Goal: Transaction & Acquisition: Purchase product/service

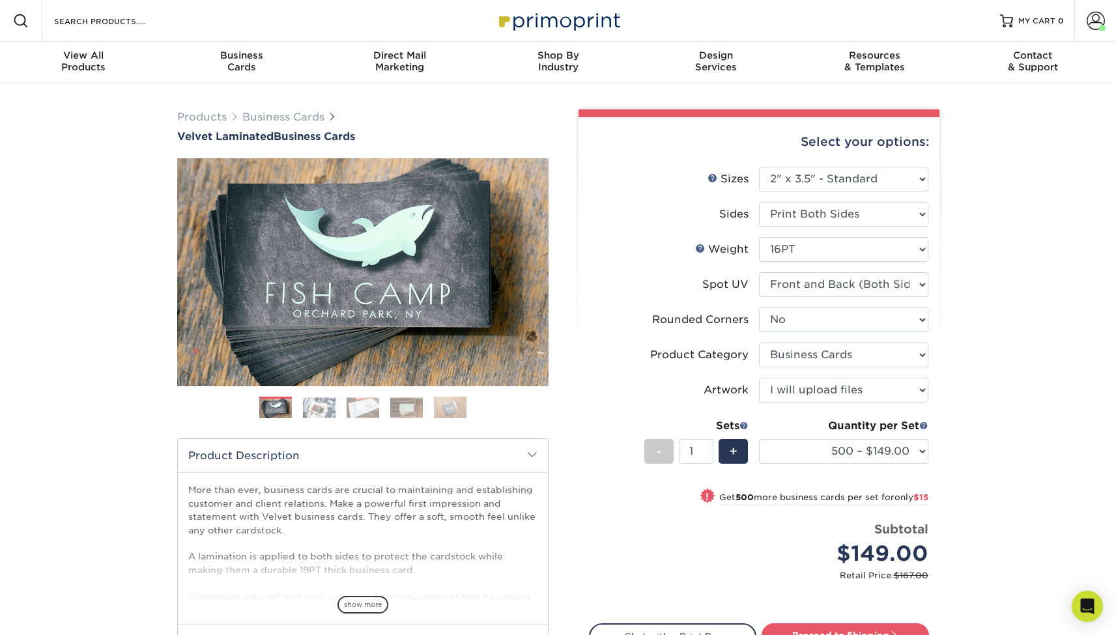
select select "2.00x3.50"
select select "0"
select select "3b5148f1-0588-4f88-a218-97bcfdce65c1"
select select "upload"
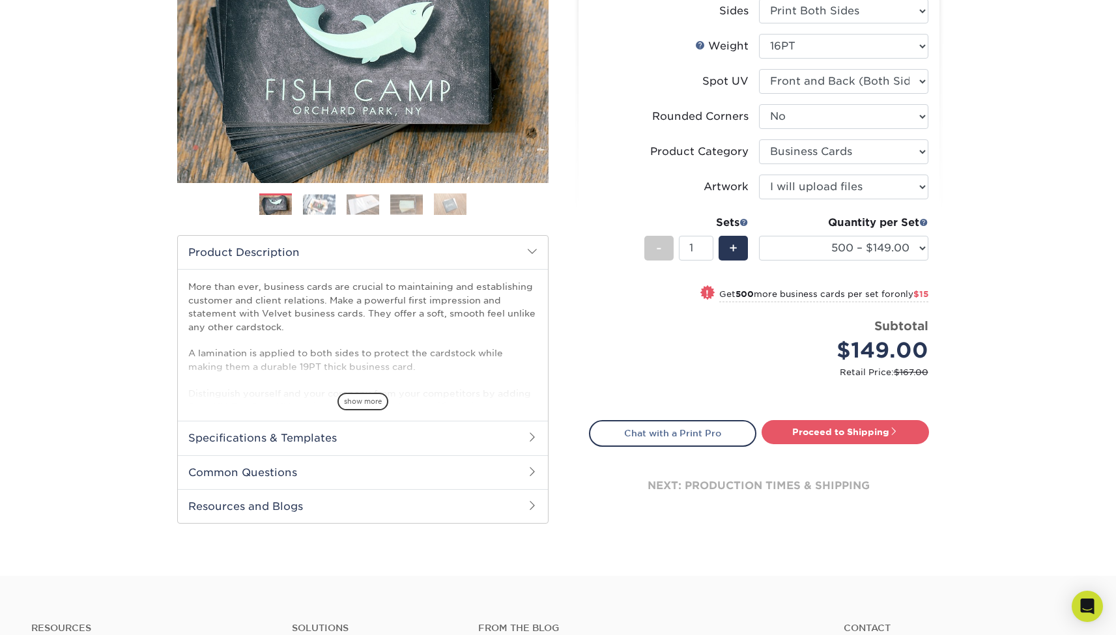
scroll to position [212, 0]
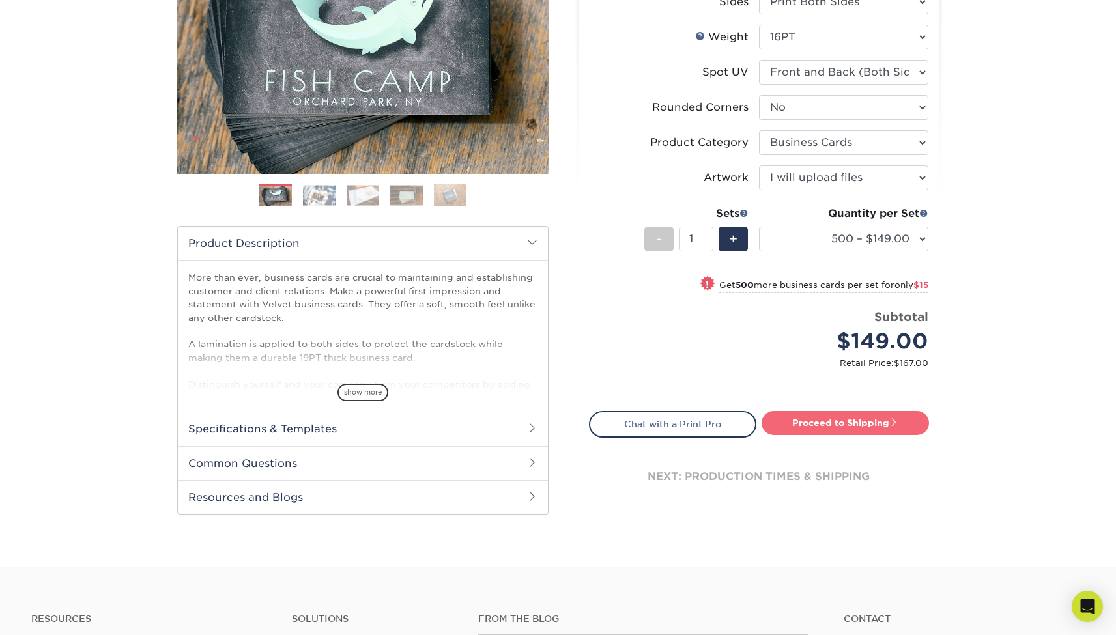
click at [822, 421] on link "Proceed to Shipping" at bounding box center [845, 422] width 167 height 23
type input "Set 1"
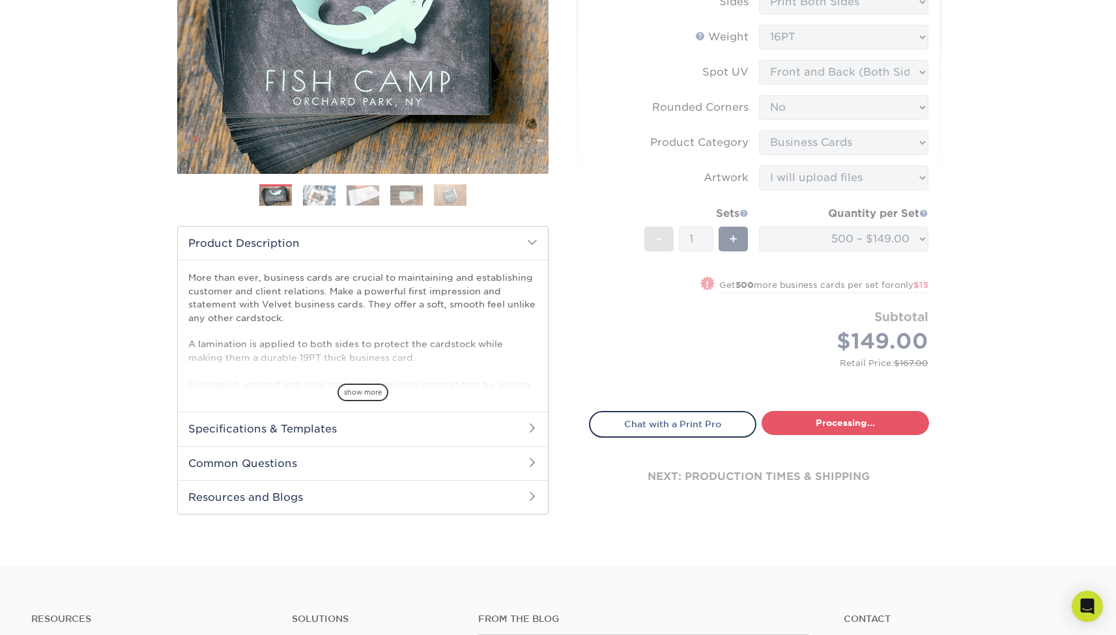
select select "4255bcc9-c807-49ed-9fda-38550f218dbc"
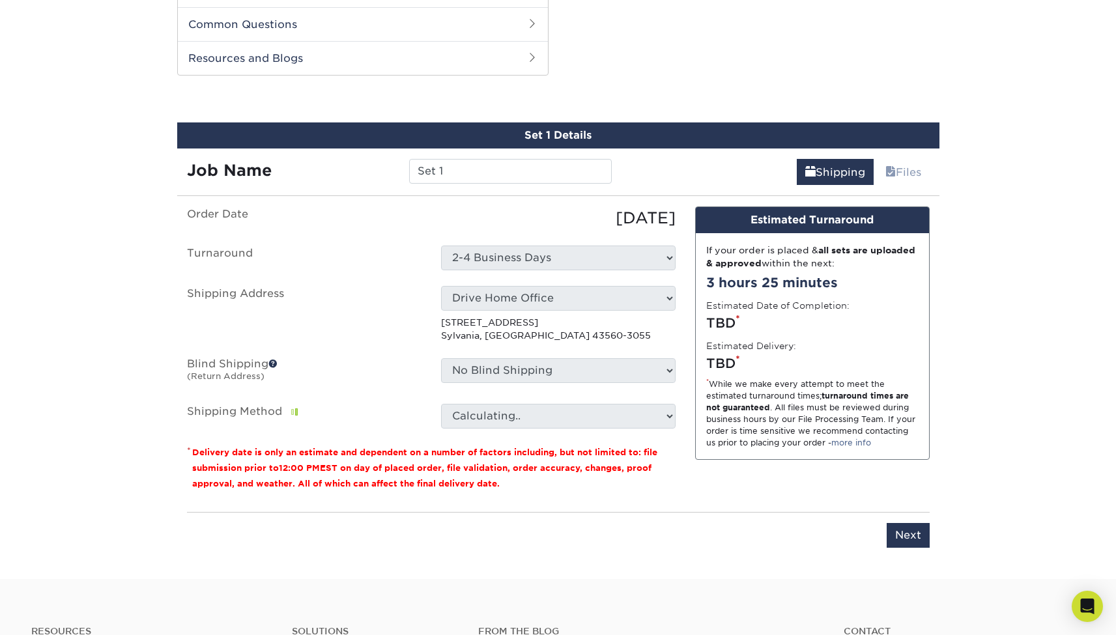
scroll to position [663, 0]
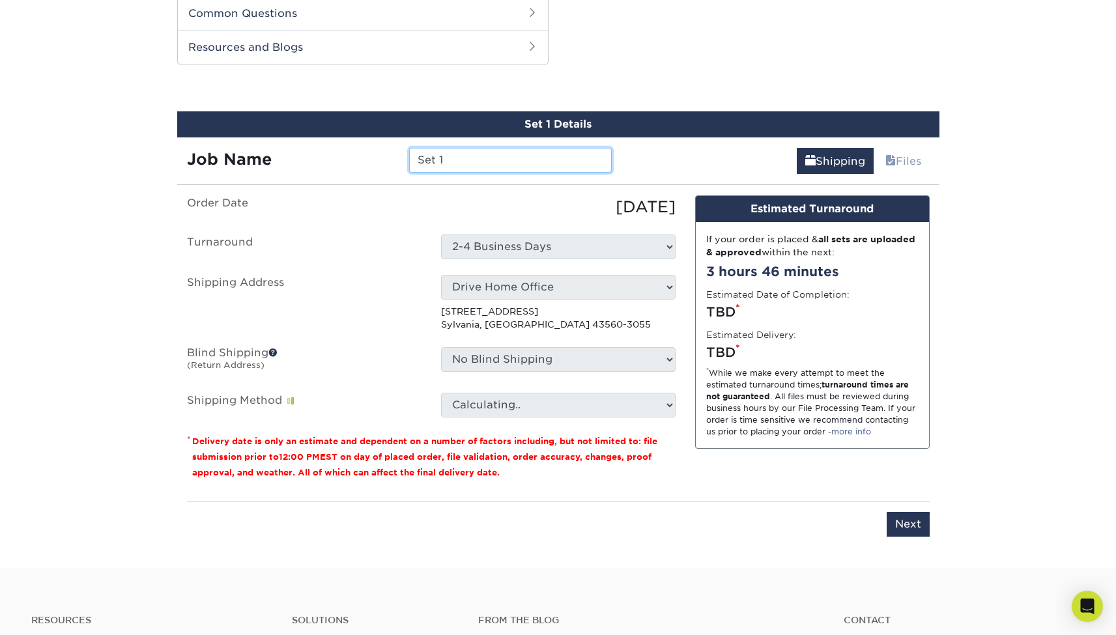
click at [520, 157] on input "Set 1" at bounding box center [510, 160] width 203 height 25
click at [519, 157] on input "Set 1" at bounding box center [510, 160] width 203 height 25
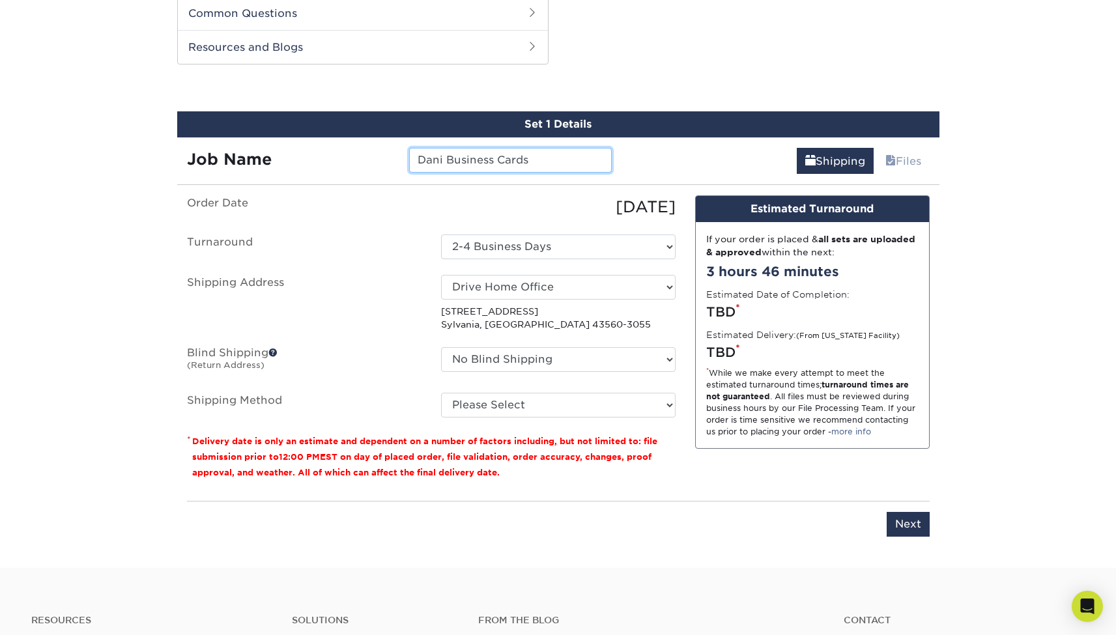
type input "Dani Business Cards"
select select "03"
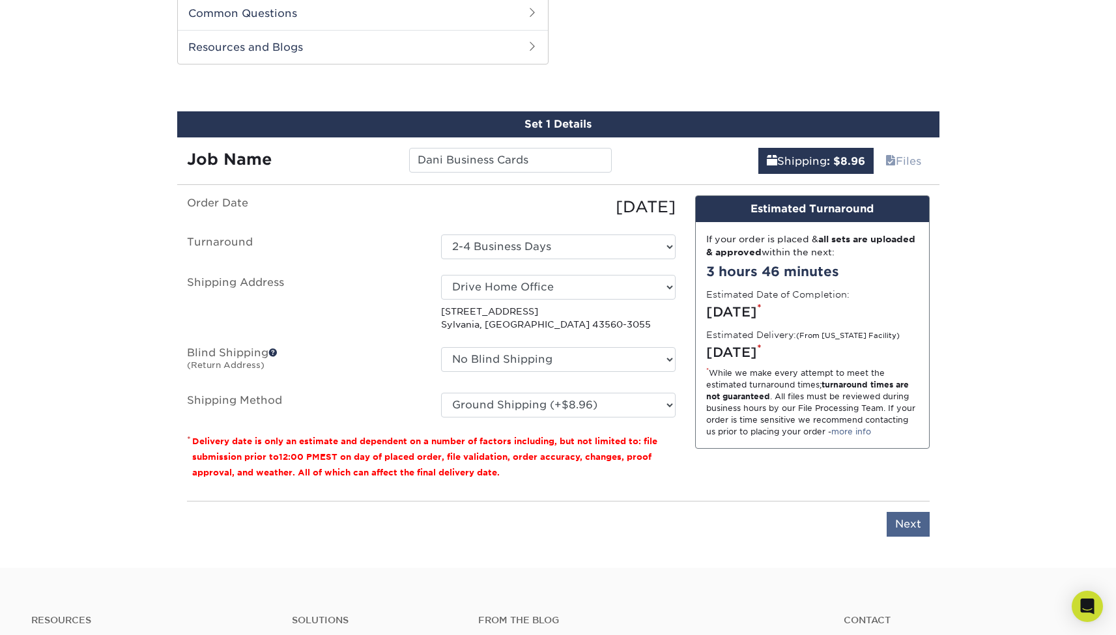
click at [911, 526] on input "Next" at bounding box center [908, 524] width 43 height 25
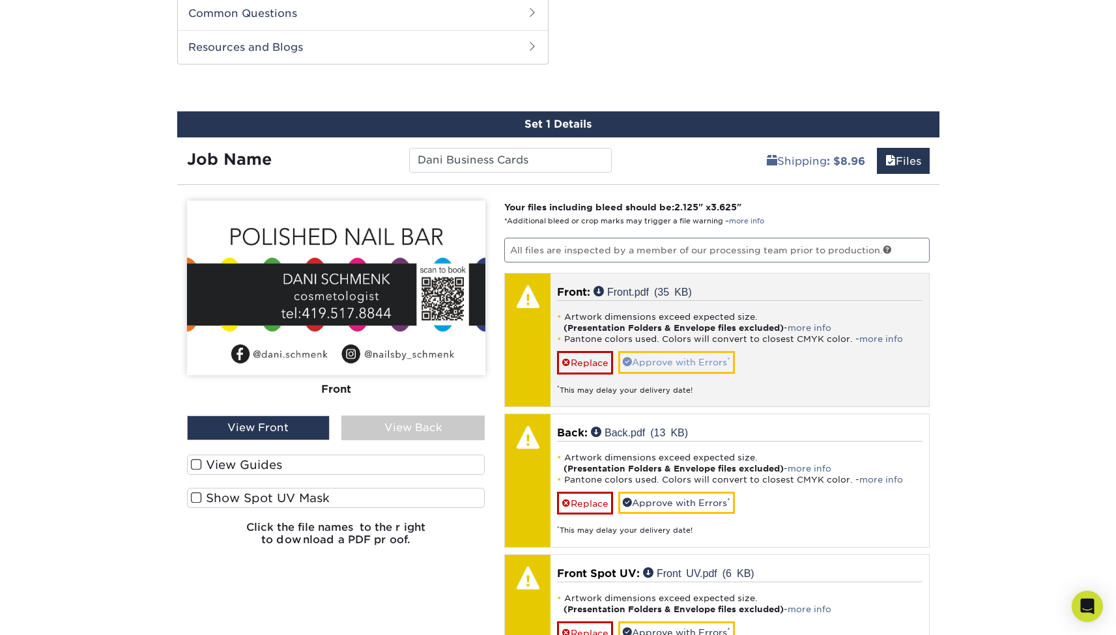
click at [674, 362] on link "Approve with Errors *" at bounding box center [676, 362] width 117 height 22
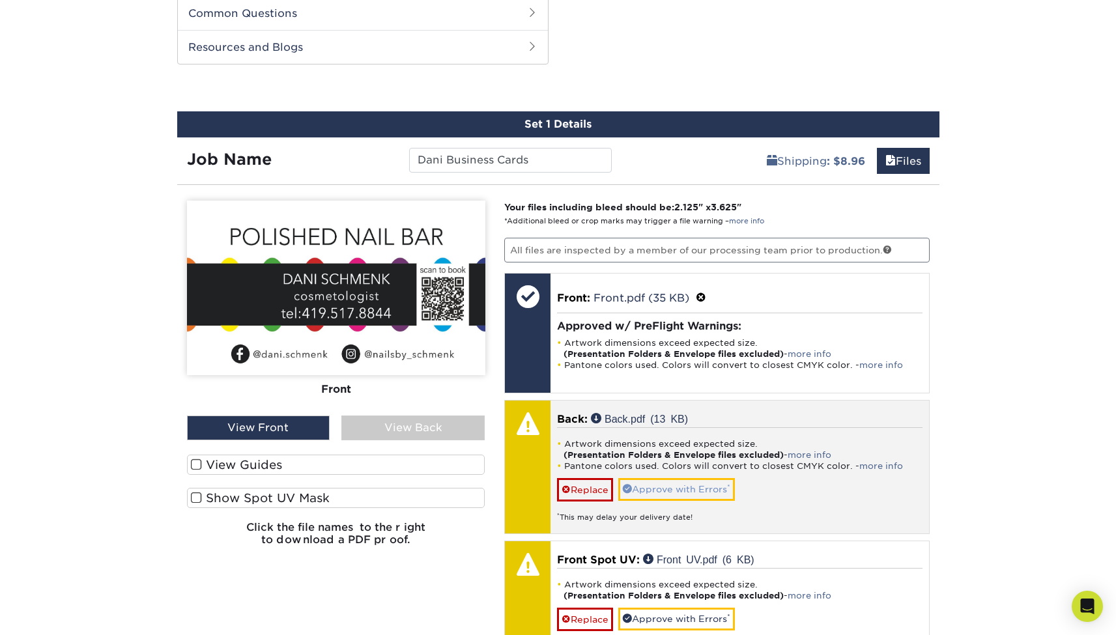
click at [677, 484] on link "Approve with Errors *" at bounding box center [676, 489] width 117 height 22
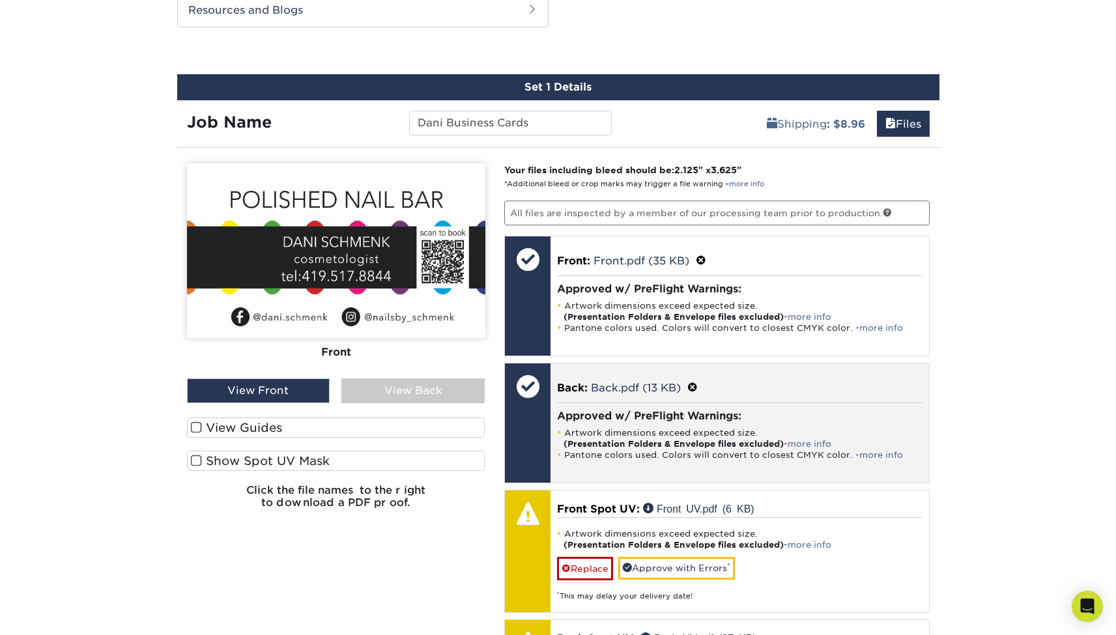
scroll to position [718, 0]
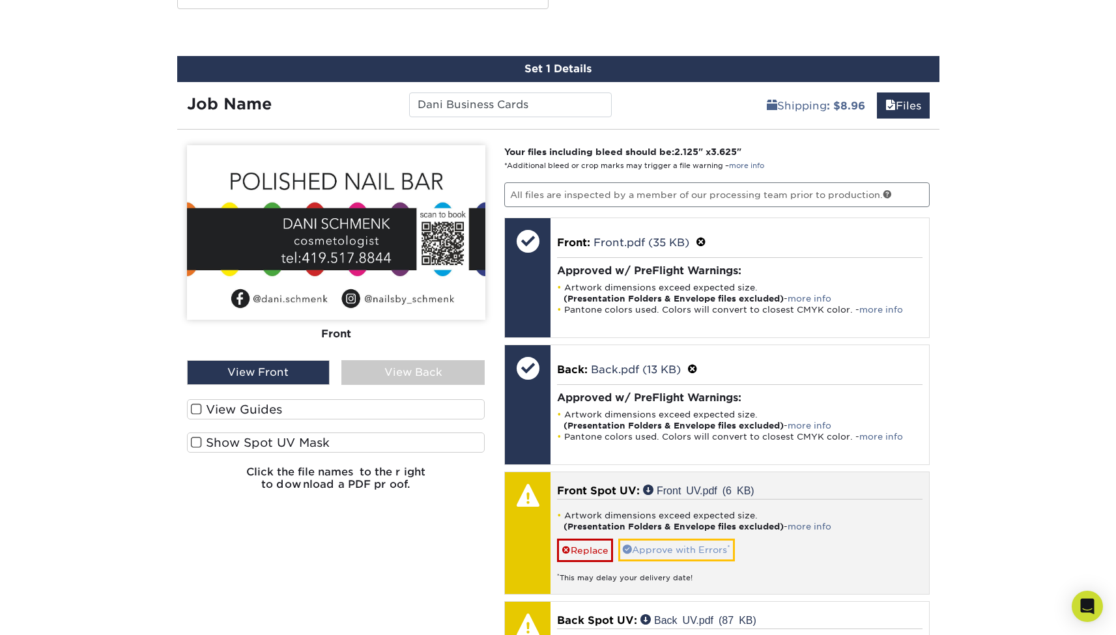
click at [665, 547] on link "Approve with Errors *" at bounding box center [676, 550] width 117 height 22
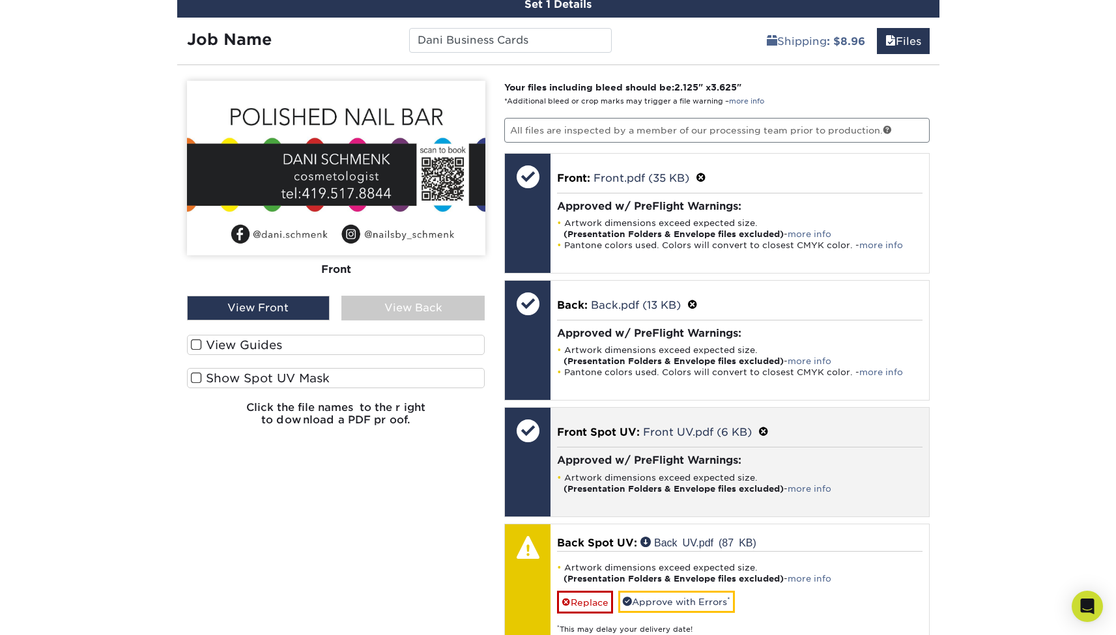
scroll to position [806, 0]
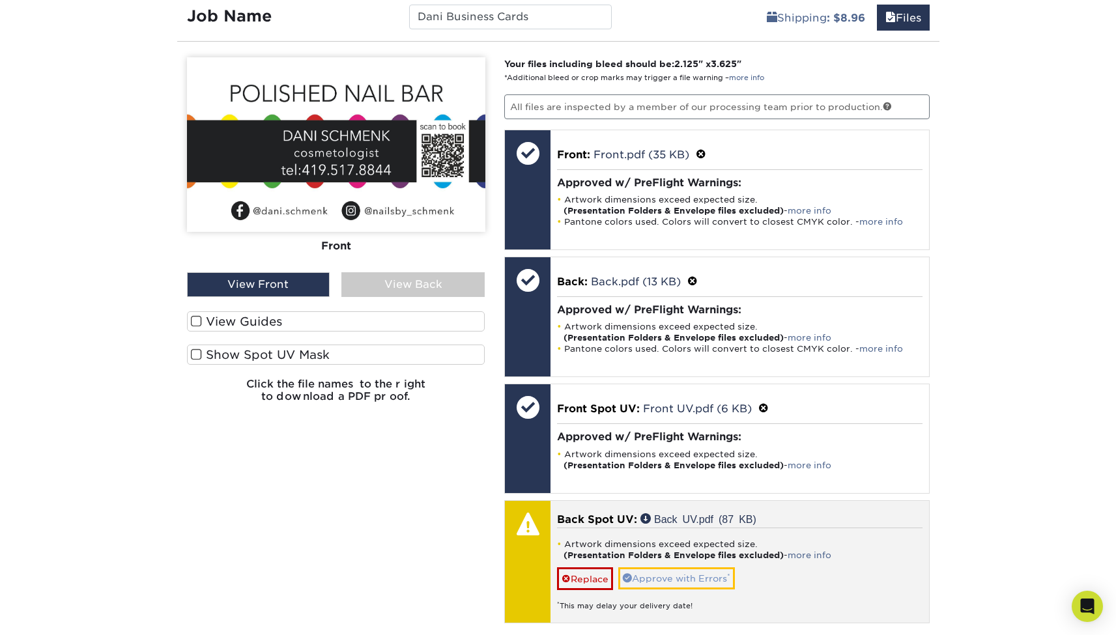
click at [668, 568] on link "Approve with Errors *" at bounding box center [676, 579] width 117 height 22
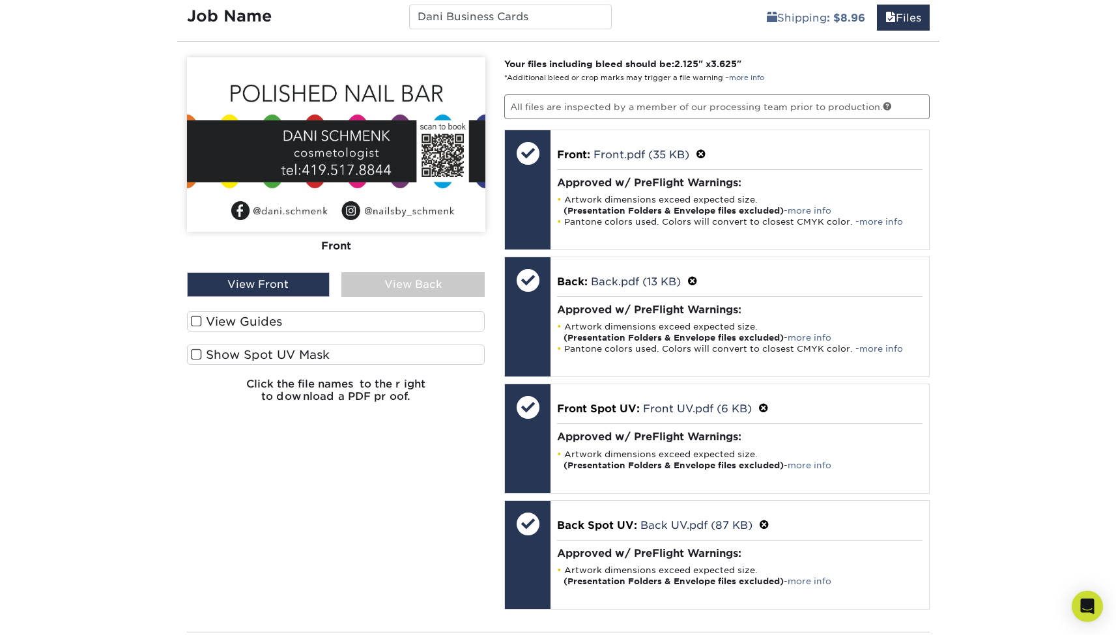
click at [424, 291] on div "View Back" at bounding box center [412, 284] width 143 height 25
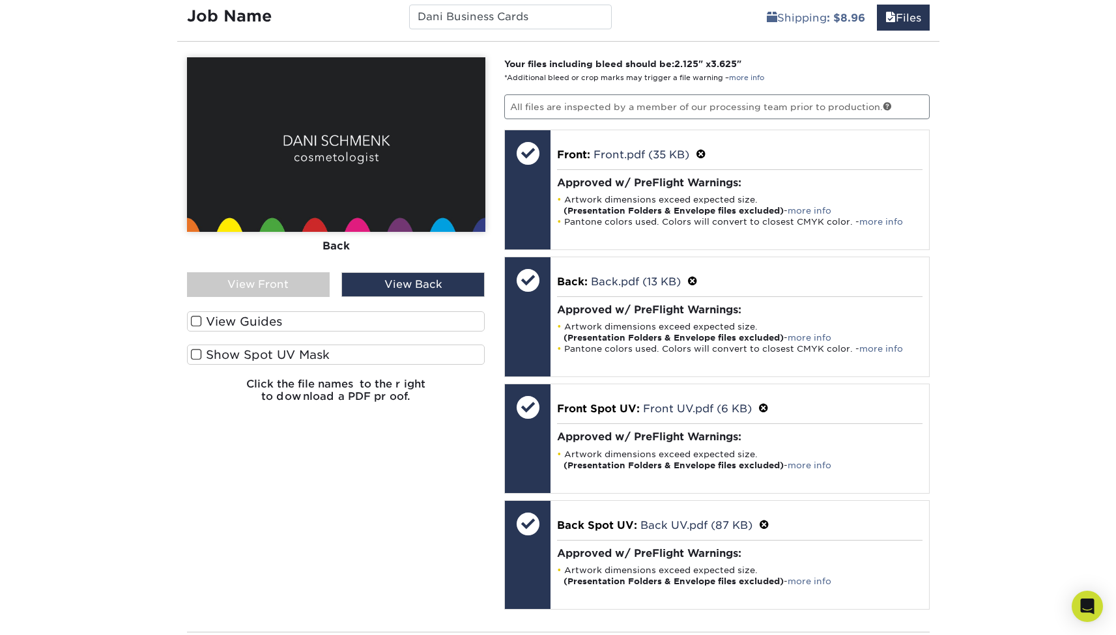
click at [195, 354] on span at bounding box center [196, 355] width 11 height 12
click at [0, 0] on input "Show Spot UV Mask" at bounding box center [0, 0] width 0 height 0
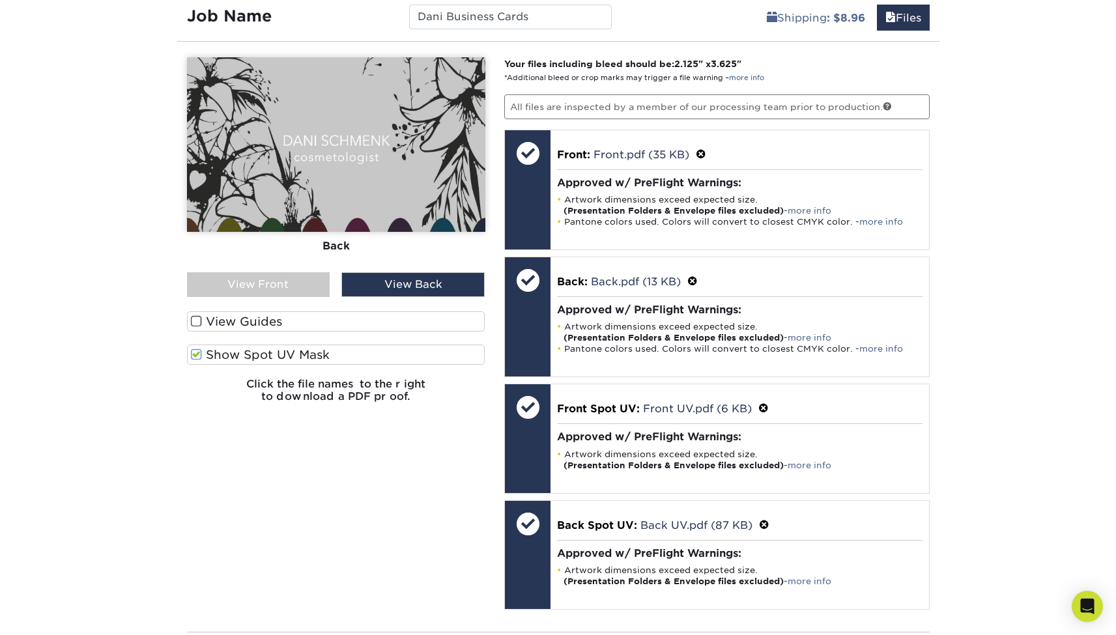
click at [280, 281] on div "View Front" at bounding box center [258, 284] width 143 height 25
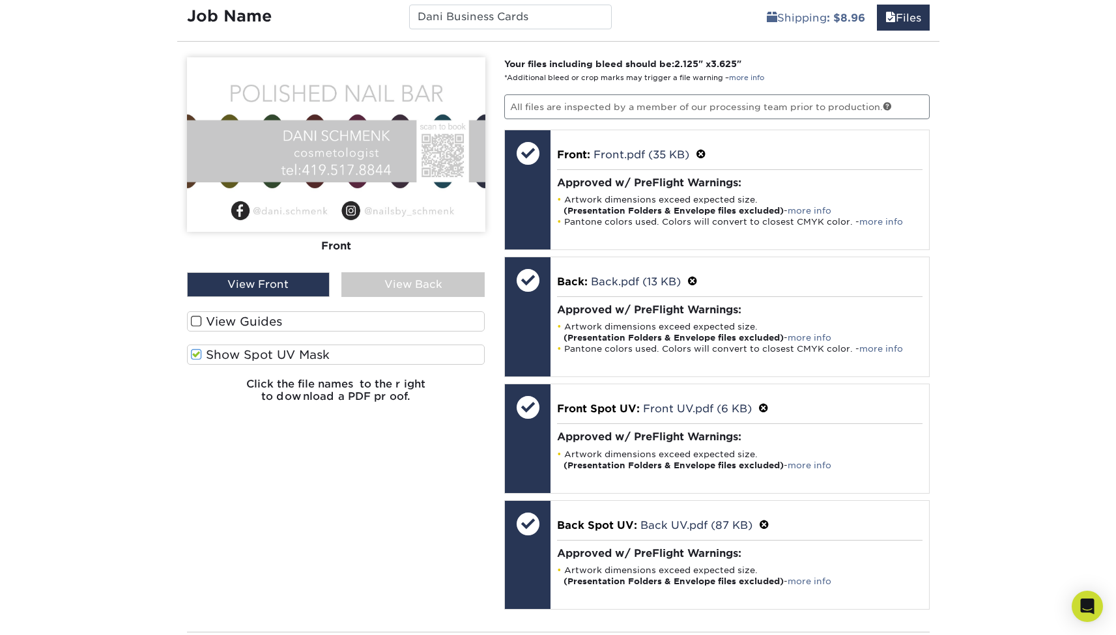
click at [428, 280] on div "View Back" at bounding box center [412, 284] width 143 height 25
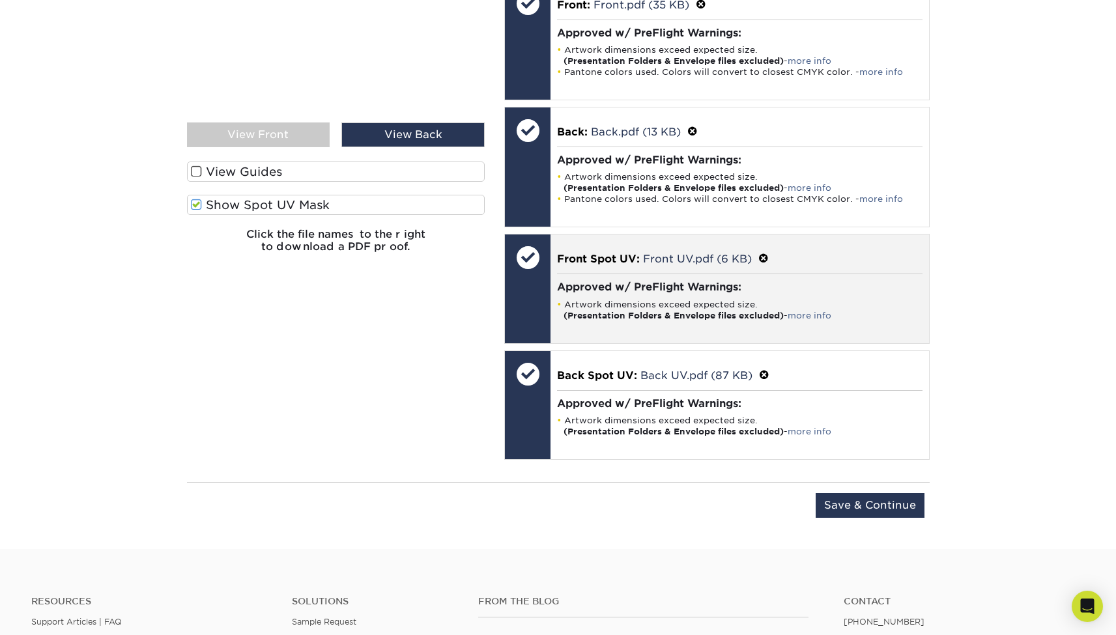
scroll to position [1060, 0]
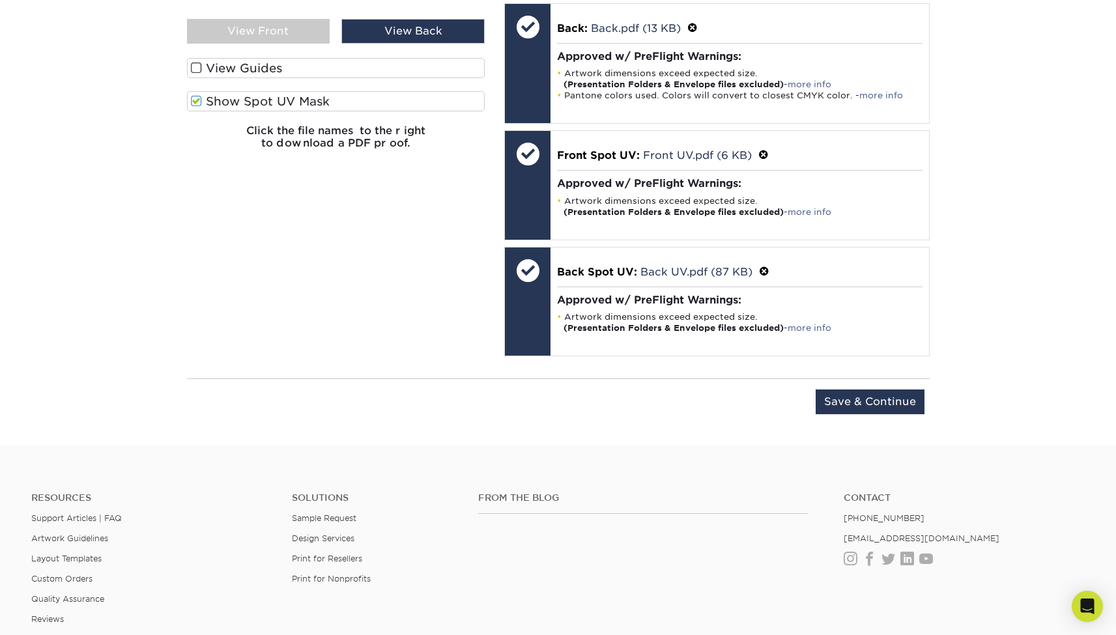
click at [908, 401] on input "Save & Continue" at bounding box center [870, 402] width 109 height 25
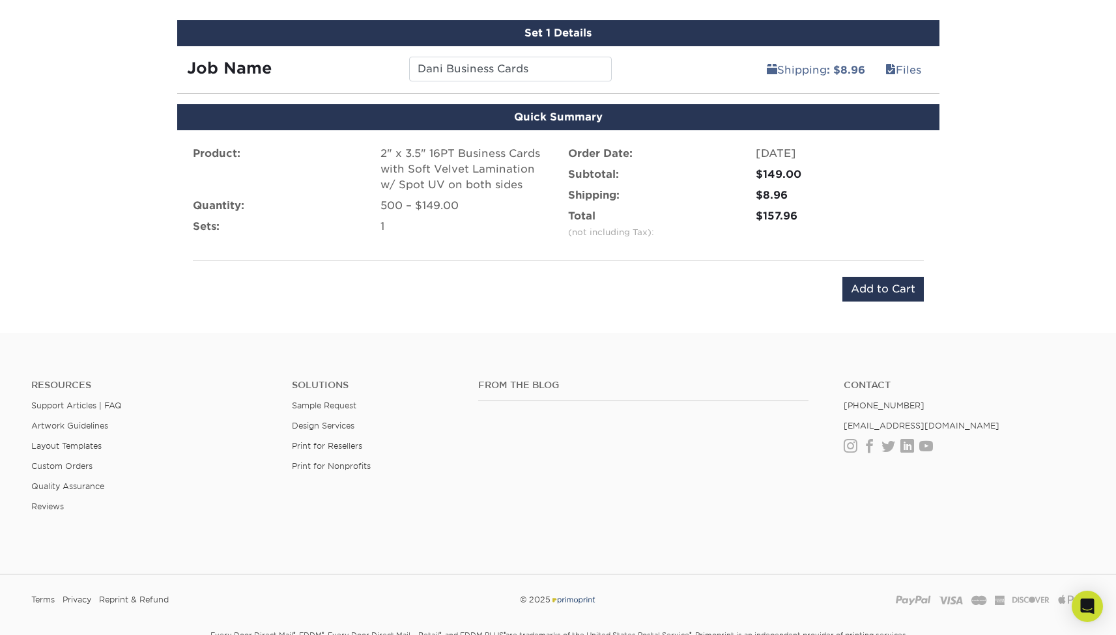
scroll to position [746, 0]
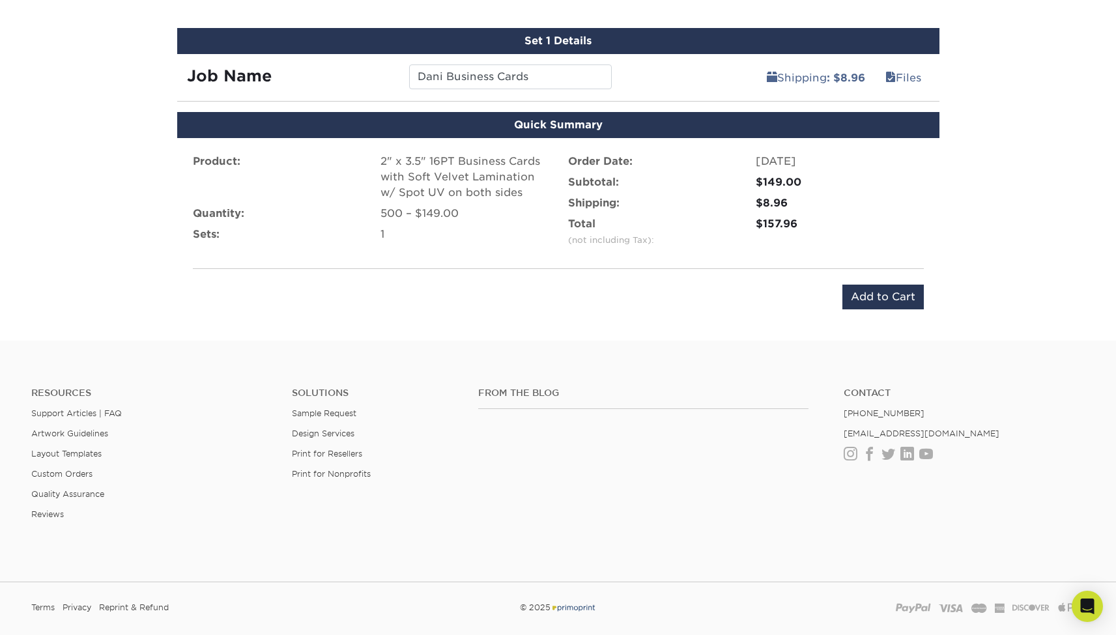
click at [908, 302] on input "Add to Cart" at bounding box center [883, 297] width 81 height 25
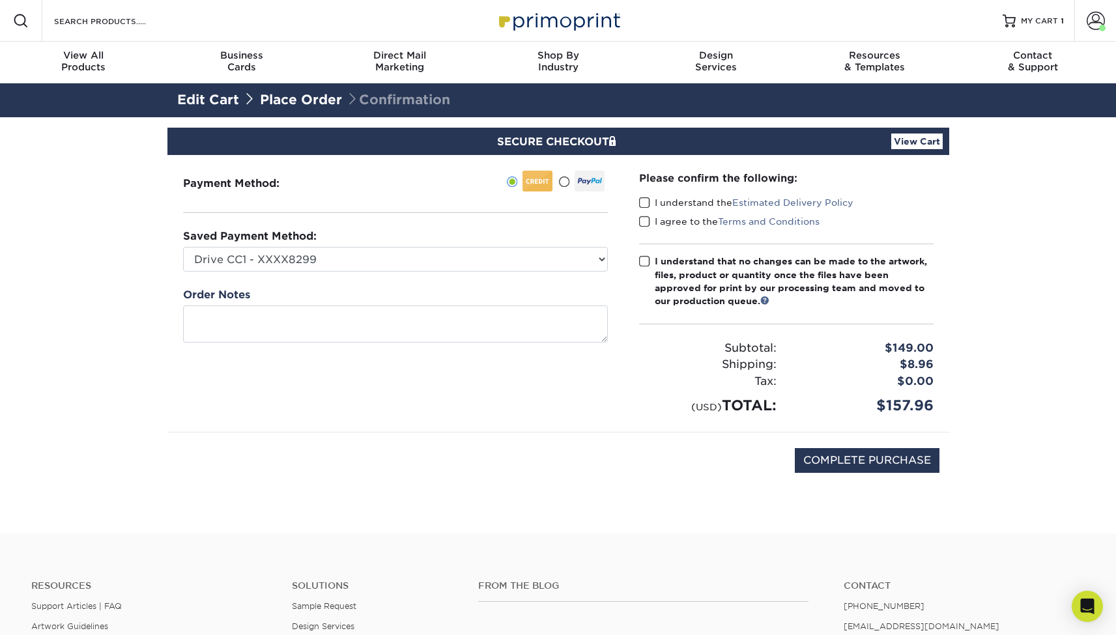
drag, startPoint x: 644, startPoint y: 201, endPoint x: 643, endPoint y: 221, distance: 20.2
click at [644, 201] on span at bounding box center [644, 203] width 11 height 12
click at [0, 0] on input "I understand the Estimated Delivery Policy" at bounding box center [0, 0] width 0 height 0
click at [643, 221] on span at bounding box center [644, 222] width 11 height 12
click at [0, 0] on input "I agree to the Terms and Conditions" at bounding box center [0, 0] width 0 height 0
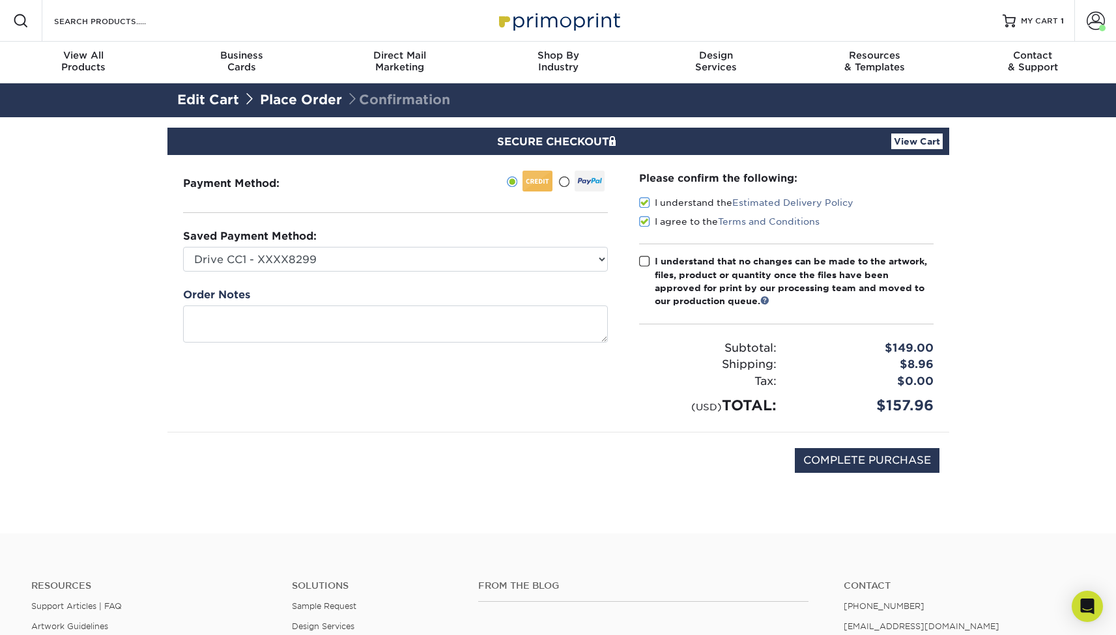
click at [640, 253] on div "Please confirm the following: I understand the Estimated Delivery Policy I agre…" at bounding box center [786, 294] width 295 height 246
click at [641, 259] on span at bounding box center [644, 261] width 11 height 12
click at [0, 0] on input "I understand that no changes can be made to the artwork, files, product or quan…" at bounding box center [0, 0] width 0 height 0
click at [867, 456] on input "COMPLETE PURCHASE" at bounding box center [867, 460] width 145 height 25
type input "PROCESSING, PLEASE WAIT..."
